Goal: Task Accomplishment & Management: Complete application form

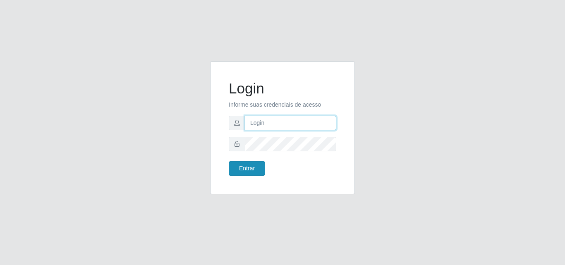
type input "analucia@cestao"
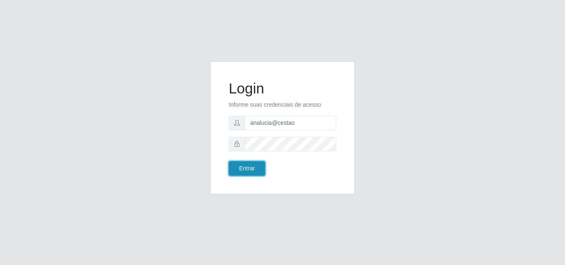
click at [257, 165] on button "Entrar" at bounding box center [247, 168] width 36 height 14
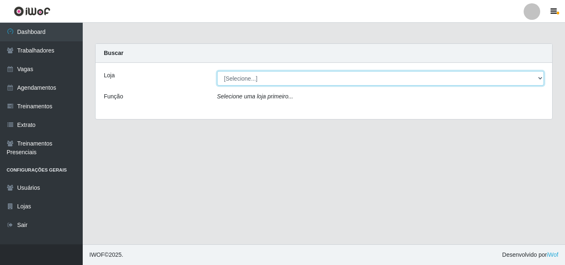
click at [231, 82] on select "[Selecione...] O Cestão - Geisel" at bounding box center [380, 78] width 327 height 14
select select "224"
click at [217, 71] on select "[Selecione...] O Cestão - Geisel" at bounding box center [380, 78] width 327 height 14
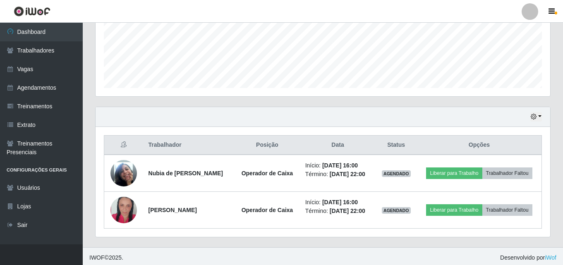
scroll to position [210, 0]
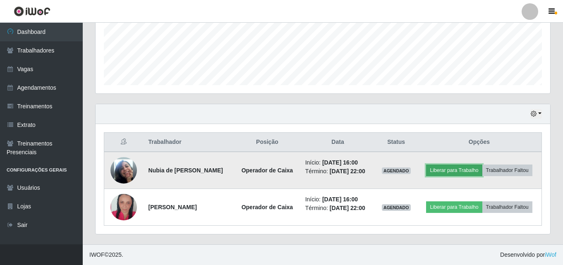
click at [451, 168] on button "Liberar para Trabalho" at bounding box center [454, 171] width 56 height 12
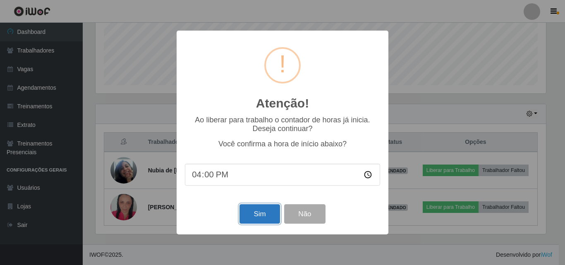
click at [248, 219] on button "Sim" at bounding box center [259, 213] width 40 height 19
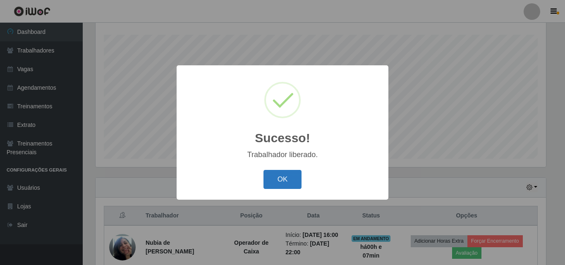
click at [271, 185] on button "OK" at bounding box center [282, 179] width 38 height 19
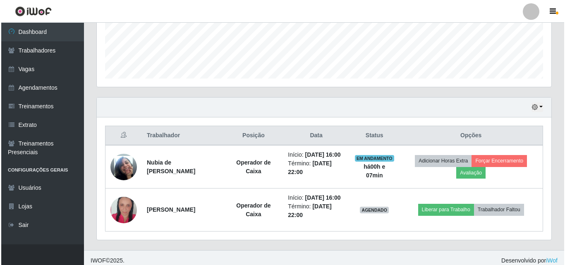
scroll to position [223, 0]
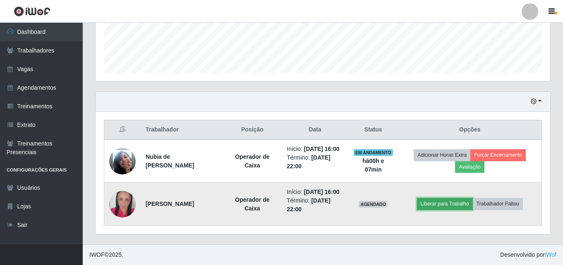
click at [449, 204] on button "Liberar para Trabalho" at bounding box center [445, 204] width 56 height 12
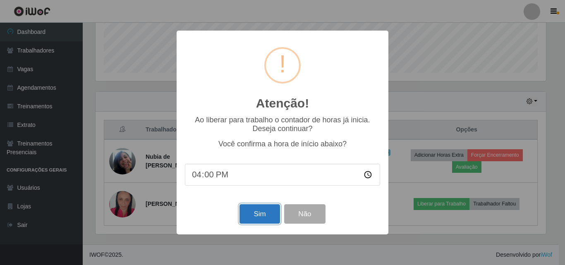
click at [258, 217] on button "Sim" at bounding box center [259, 213] width 40 height 19
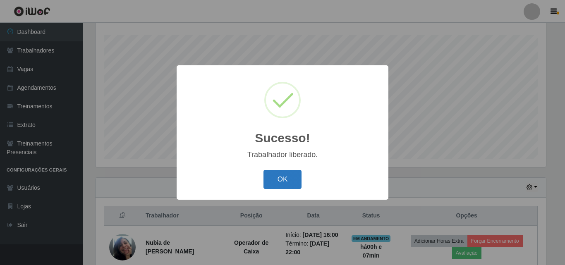
click at [277, 181] on button "OK" at bounding box center [282, 179] width 38 height 19
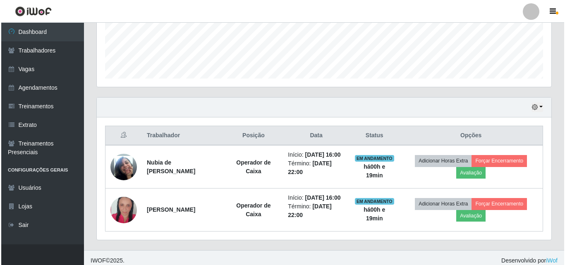
scroll to position [223, 0]
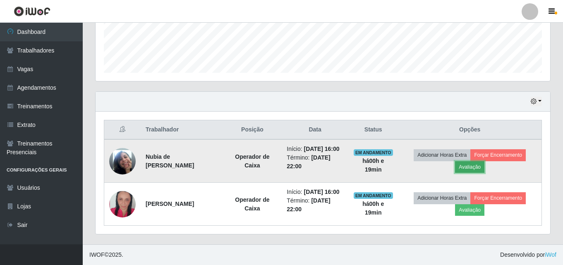
click at [475, 167] on button "Avaliação" at bounding box center [469, 167] width 29 height 12
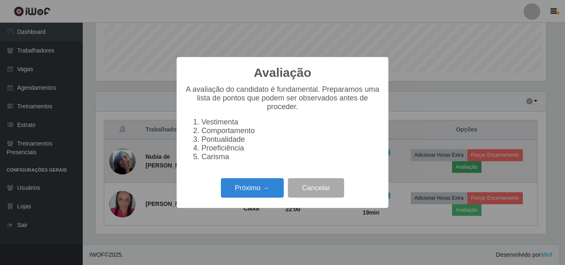
scroll to position [172, 450]
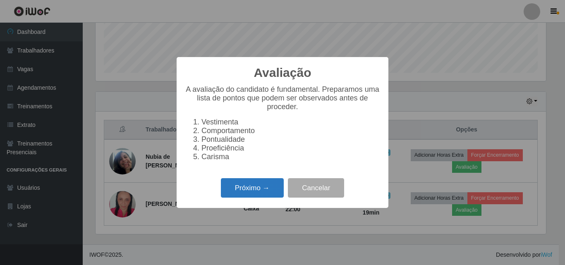
click at [271, 197] on button "Próximo →" at bounding box center [252, 187] width 63 height 19
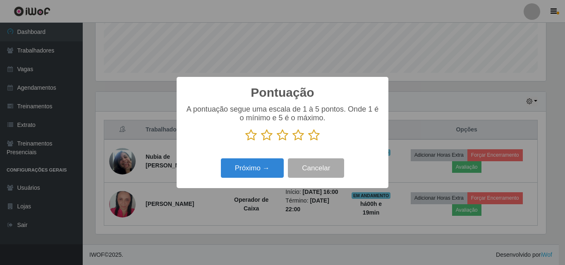
click at [313, 140] on icon at bounding box center [314, 135] width 12 height 12
click at [308, 141] on input "radio" at bounding box center [308, 141] width 0 height 0
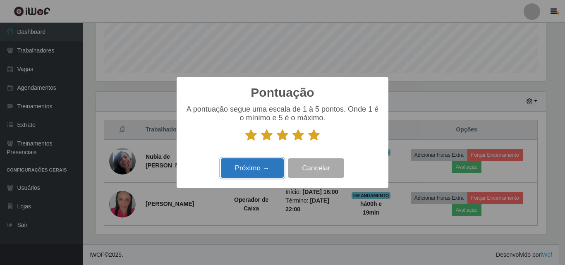
click at [255, 163] on button "Próximo →" at bounding box center [252, 167] width 63 height 19
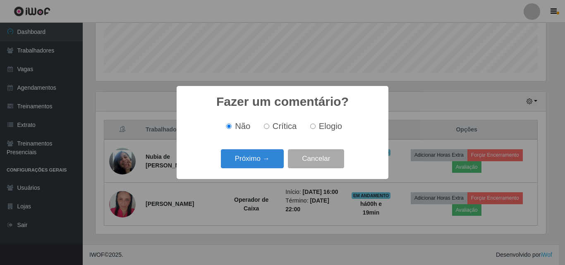
click at [255, 163] on button "Próximo →" at bounding box center [252, 158] width 63 height 19
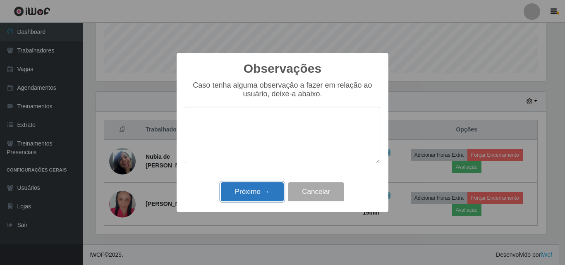
click at [264, 194] on button "Próximo →" at bounding box center [252, 191] width 63 height 19
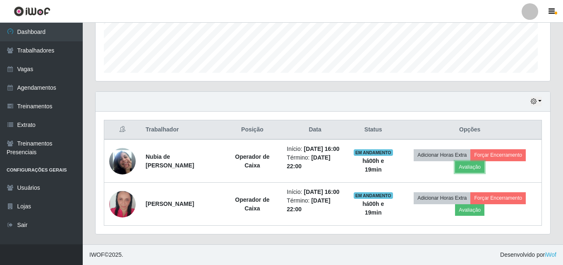
scroll to position [172, 454]
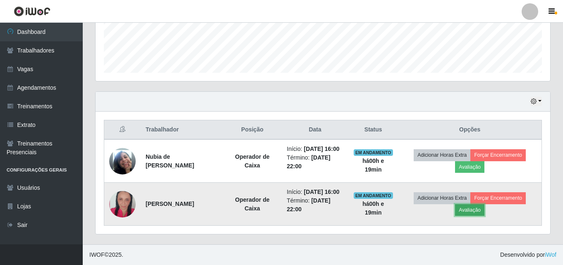
click at [464, 210] on button "Avaliação" at bounding box center [469, 210] width 29 height 12
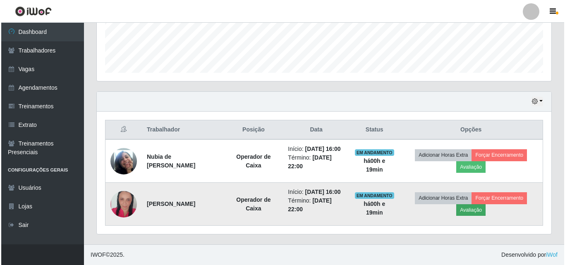
scroll to position [172, 450]
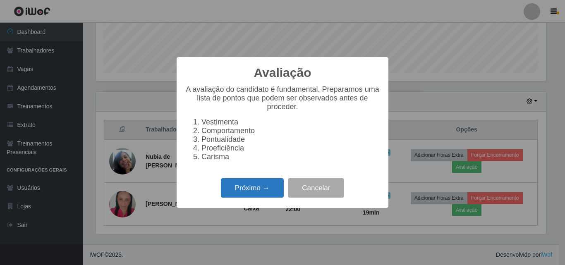
click at [251, 195] on button "Próximo →" at bounding box center [252, 187] width 63 height 19
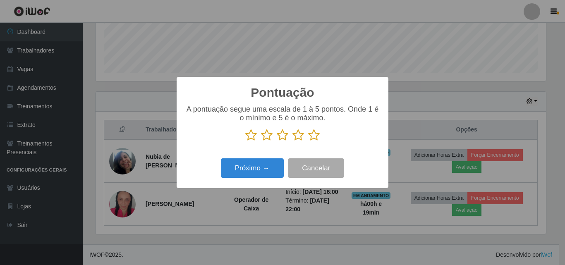
scroll to position [413221, 412943]
click at [311, 139] on icon at bounding box center [314, 135] width 12 height 12
click at [308, 141] on input "radio" at bounding box center [308, 141] width 0 height 0
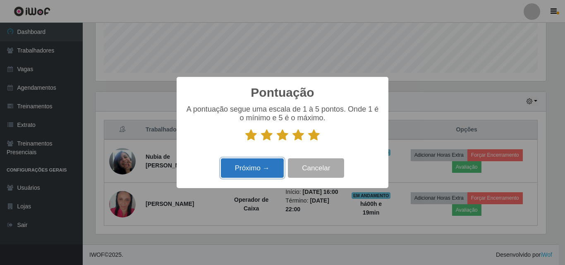
click at [272, 163] on button "Próximo →" at bounding box center [252, 167] width 63 height 19
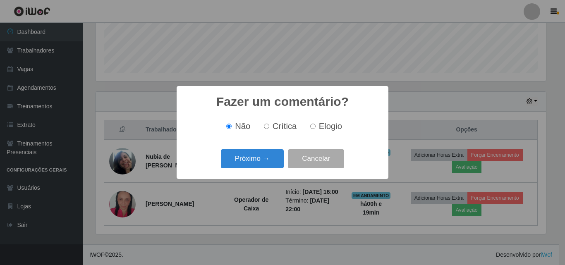
click at [272, 163] on button "Próximo →" at bounding box center [252, 158] width 63 height 19
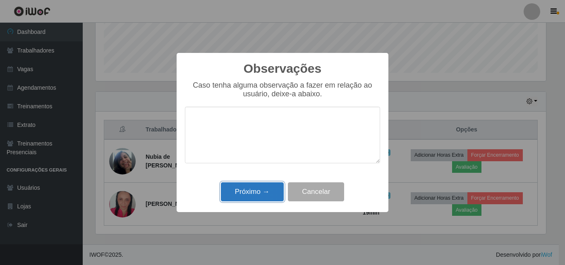
click at [260, 191] on button "Próximo →" at bounding box center [252, 191] width 63 height 19
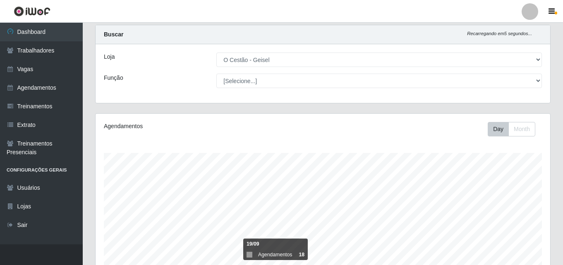
scroll to position [0, 0]
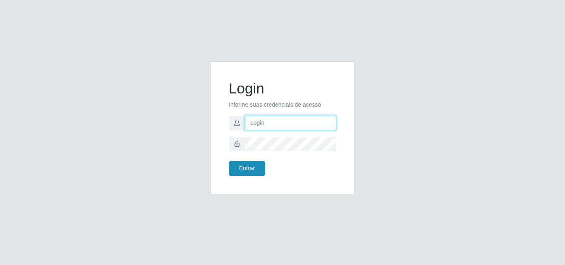
type input "analucia@cestao"
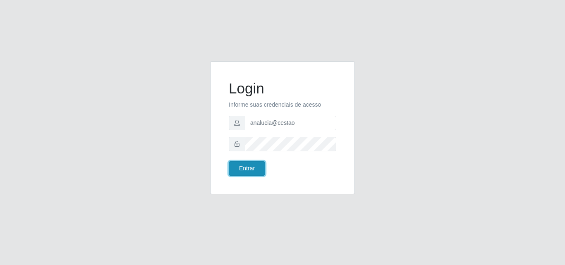
click at [241, 167] on button "Entrar" at bounding box center [247, 168] width 36 height 14
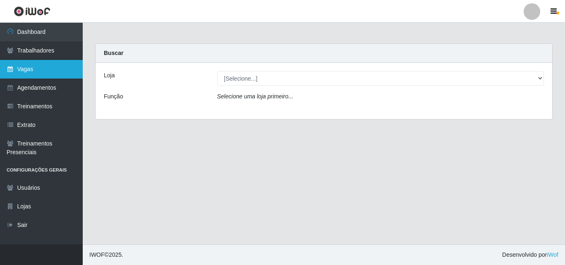
click at [54, 63] on link "Vagas" at bounding box center [41, 69] width 83 height 19
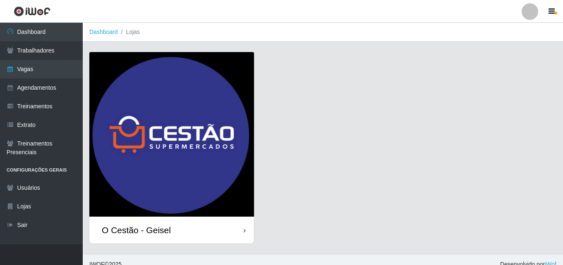
click at [177, 226] on div "O Cestão - Geisel" at bounding box center [171, 230] width 165 height 27
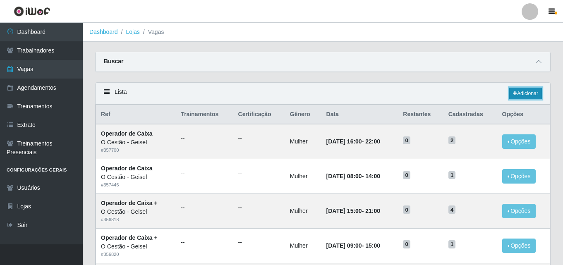
click at [515, 88] on link "Adicionar" at bounding box center [525, 94] width 33 height 12
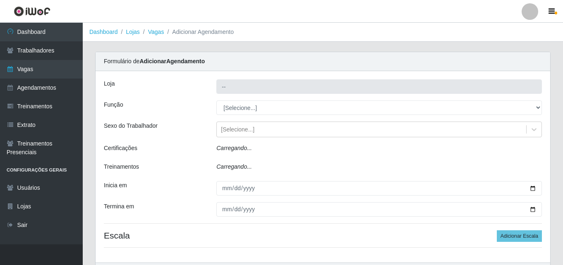
type input "O Cestão - Geisel"
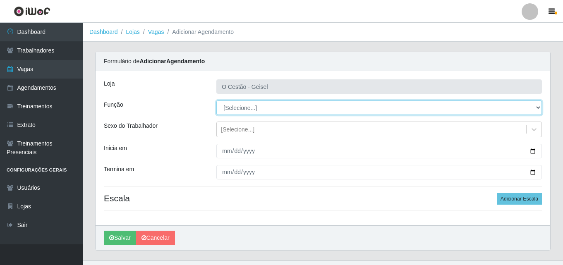
click at [253, 107] on select "[Selecione...] ASG ASG + ASG ++ Auxiliar de Estoque Auxiliar de Estoque + Auxil…" at bounding box center [378, 107] width 325 height 14
select select "22"
click at [216, 100] on select "[Selecione...] ASG ASG + ASG ++ Auxiliar de Estoque Auxiliar de Estoque + Auxil…" at bounding box center [378, 107] width 325 height 14
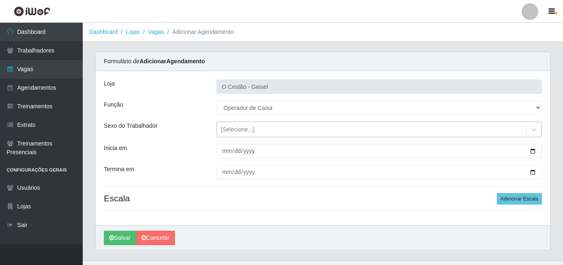
click at [237, 132] on div "[Selecione...]" at bounding box center [237, 129] width 33 height 9
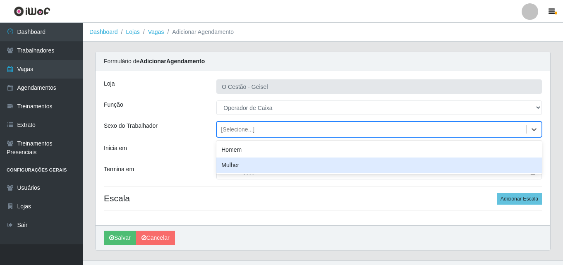
click at [233, 163] on div "Mulher" at bounding box center [378, 165] width 325 height 15
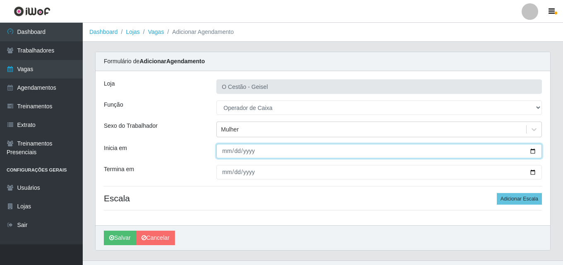
click at [225, 151] on input "Inicia em" at bounding box center [378, 151] width 325 height 14
type input "[DATE]"
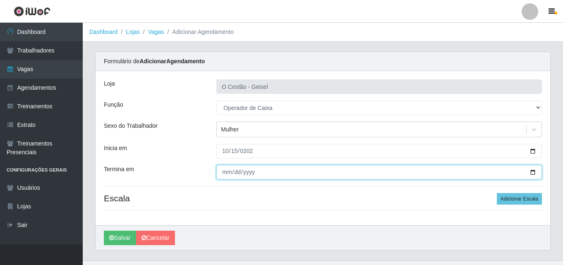
click at [221, 171] on input "Termina em" at bounding box center [378, 172] width 325 height 14
type input "[DATE]"
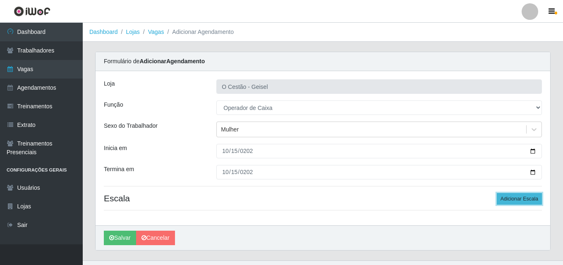
click at [521, 203] on button "Adicionar Escala" at bounding box center [518, 199] width 45 height 12
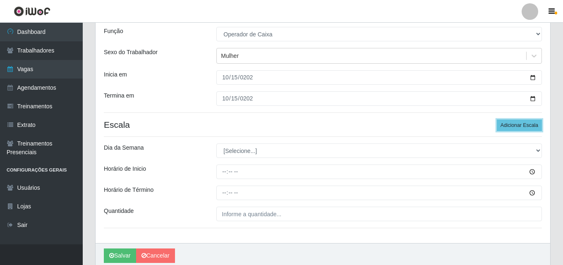
scroll to position [83, 0]
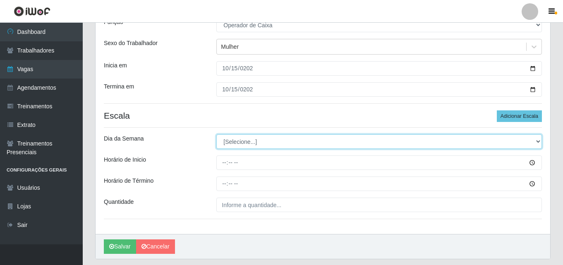
click at [243, 140] on select "[Selecione...] Segunda Terça Quarta Quinta Sexta Sábado Domingo" at bounding box center [378, 141] width 325 height 14
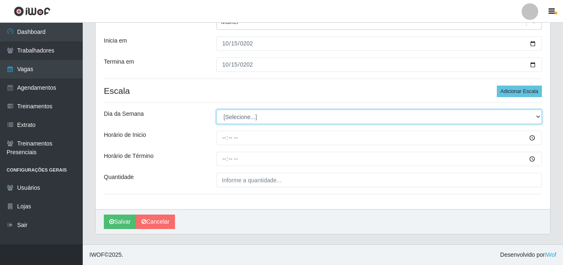
click at [263, 117] on select "[Selecione...] Segunda Terça Quarta Quinta Sexta Sábado Domingo" at bounding box center [378, 117] width 325 height 14
select select "3"
click at [216, 110] on select "[Selecione...] Segunda Terça Quarta Quinta Sexta Sábado Domingo" at bounding box center [378, 117] width 325 height 14
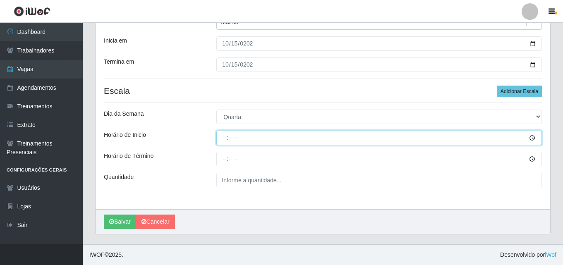
click at [224, 136] on input "Horário de Inicio" at bounding box center [378, 138] width 325 height 14
type input "16:00"
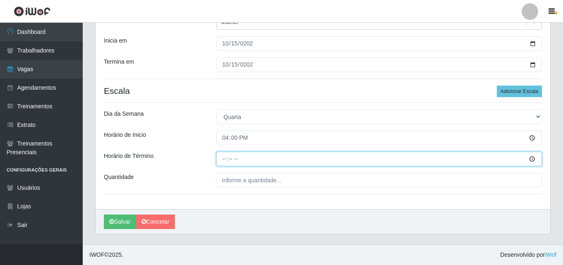
click at [227, 155] on input "Horário de Término" at bounding box center [378, 159] width 325 height 14
type input "22:00"
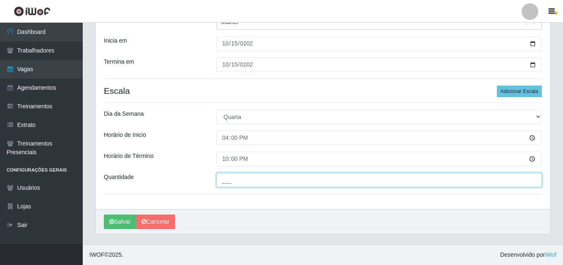
click at [235, 183] on input "___" at bounding box center [378, 180] width 325 height 14
type input "2__"
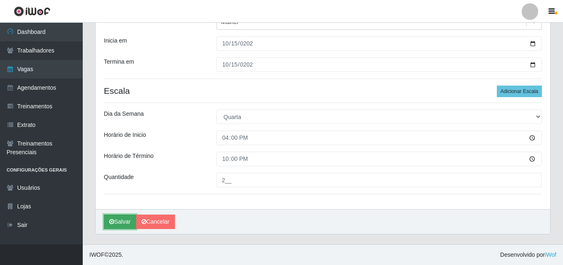
click at [122, 221] on button "Salvar" at bounding box center [120, 222] width 32 height 14
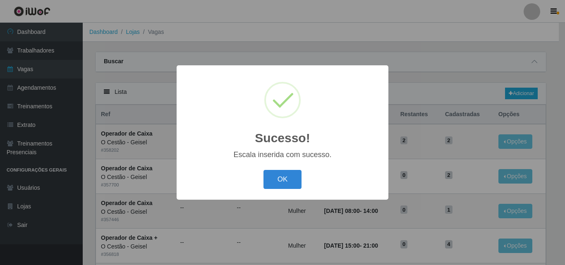
click at [270, 168] on div "OK Cancel" at bounding box center [282, 179] width 195 height 24
click at [270, 169] on div "OK Cancel" at bounding box center [282, 179] width 195 height 24
click at [296, 172] on button "OK" at bounding box center [282, 179] width 38 height 19
